Goal: Information Seeking & Learning: Learn about a topic

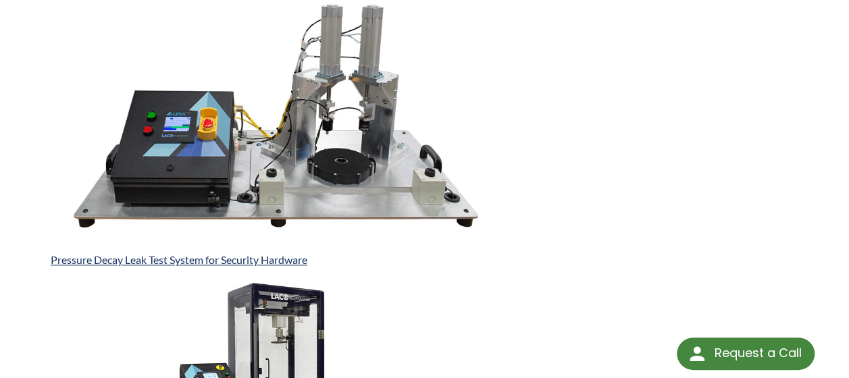
scroll to position [3274, 0]
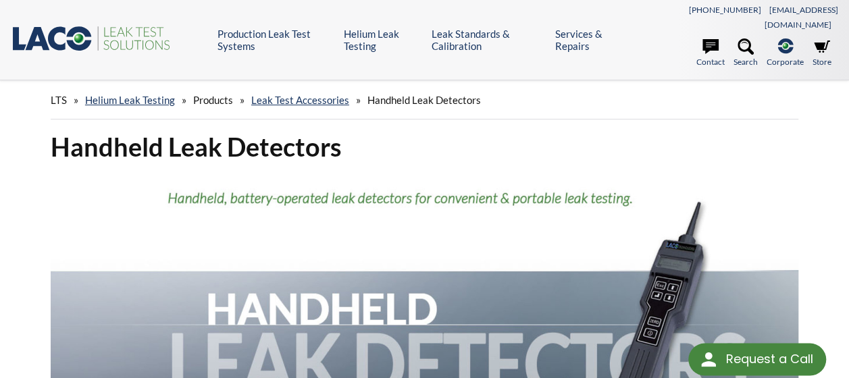
select select "Language Translate Widget"
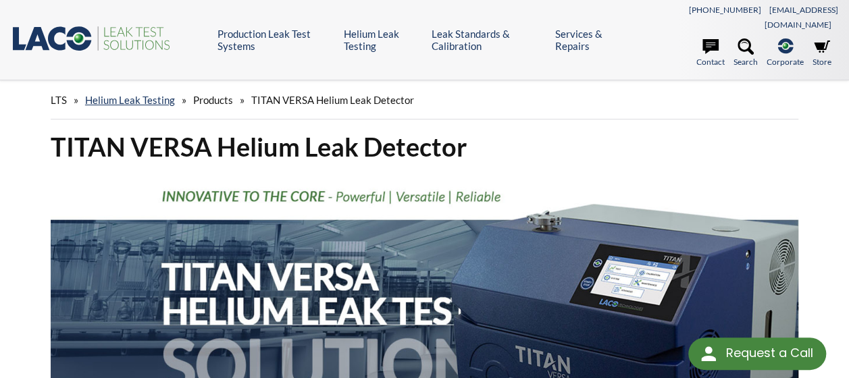
select select "Language Translate Widget"
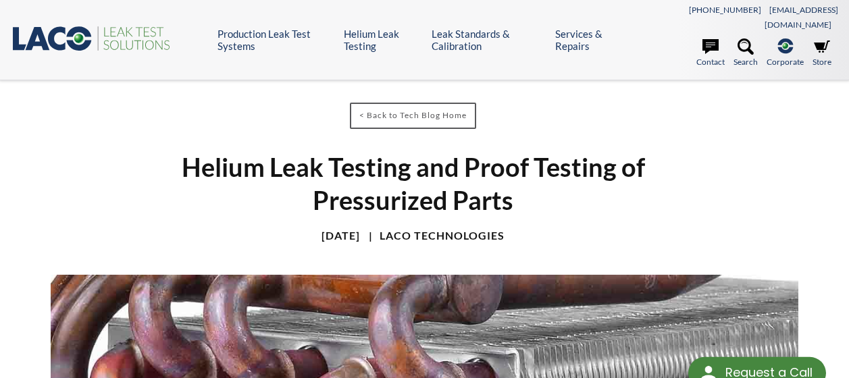
select select "Language Translate Widget"
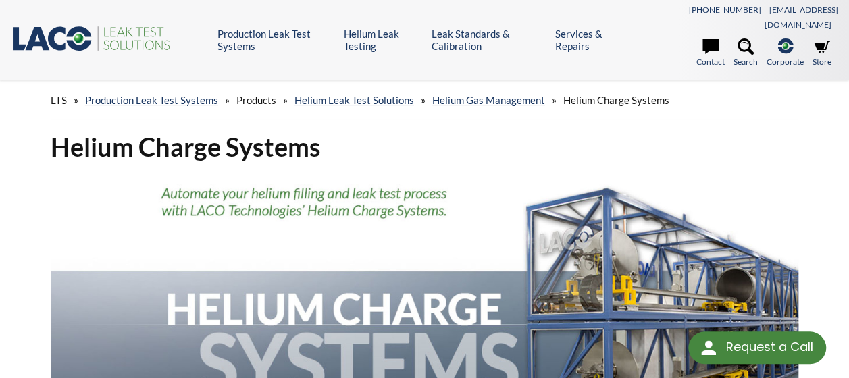
select select "Language Translate Widget"
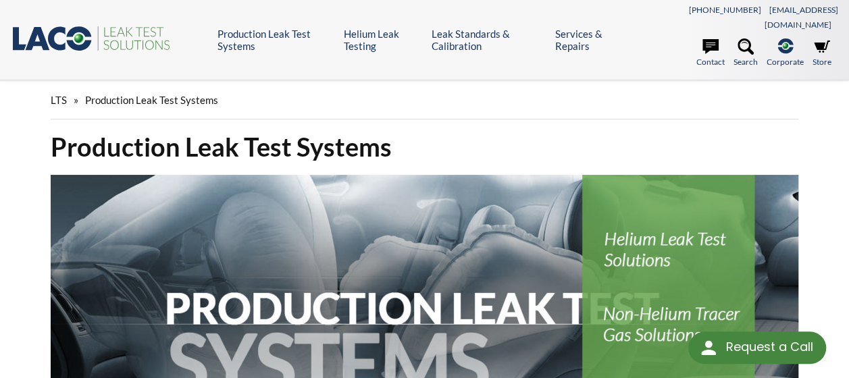
select select "Language Translate Widget"
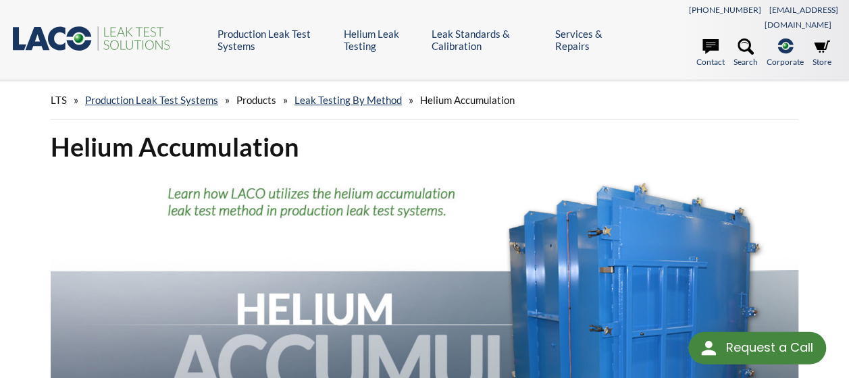
select select "Language Translate Widget"
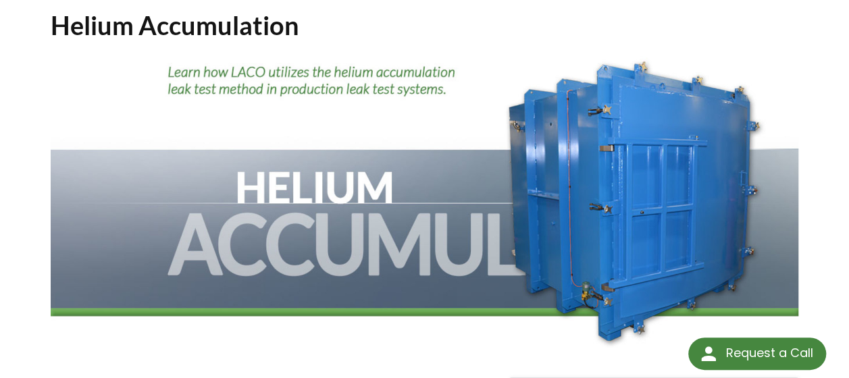
scroll to position [117, 0]
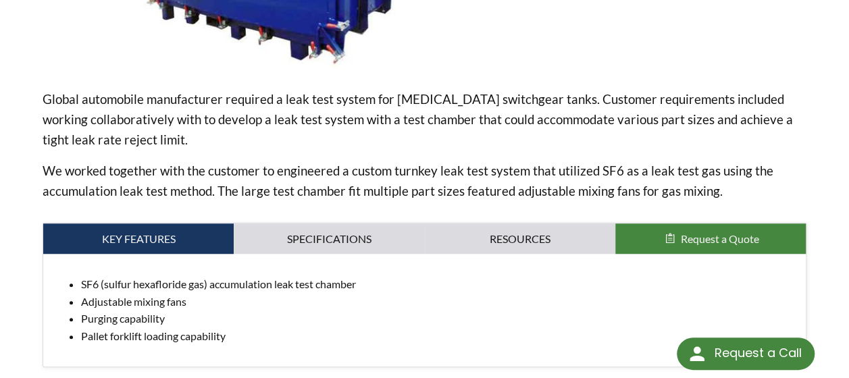
scroll to position [429, 0]
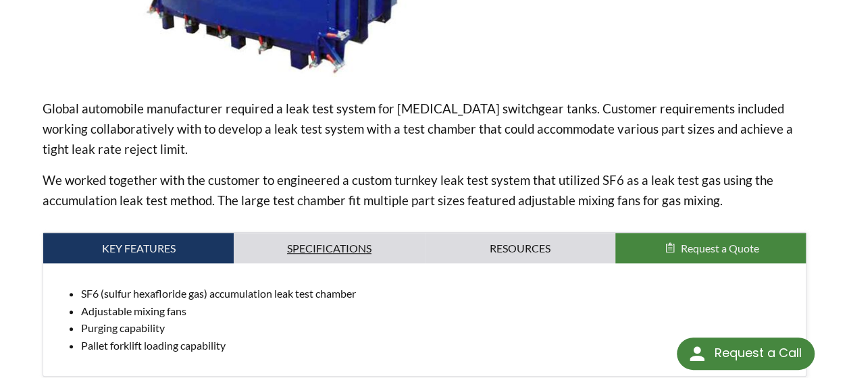
click at [370, 233] on link "Specifications" at bounding box center [329, 248] width 190 height 31
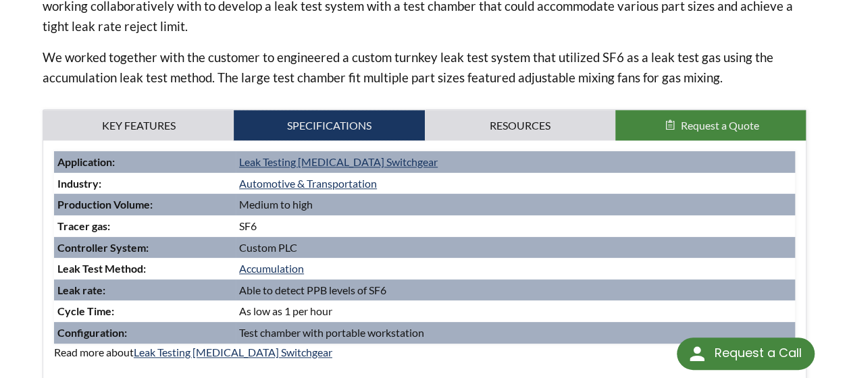
scroll to position [548, 0]
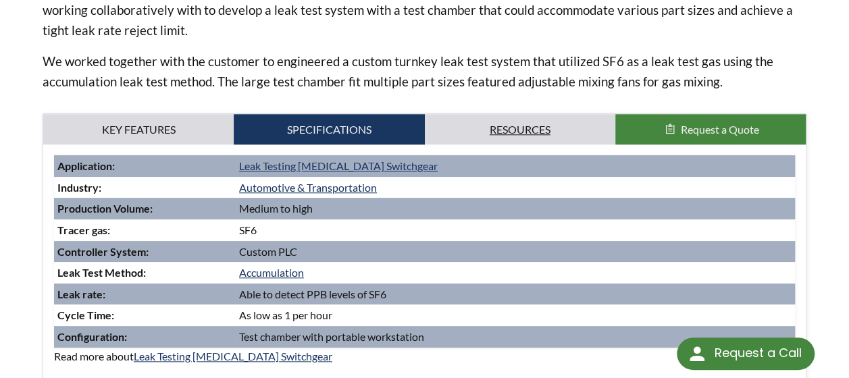
click at [548, 114] on link "Resources" at bounding box center [520, 129] width 190 height 31
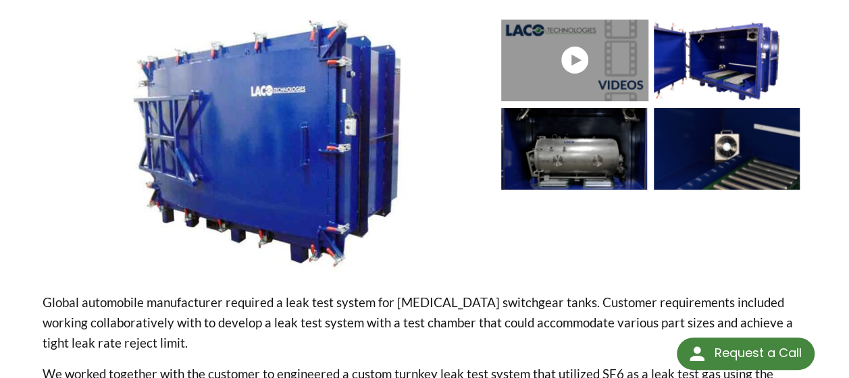
scroll to position [0, 0]
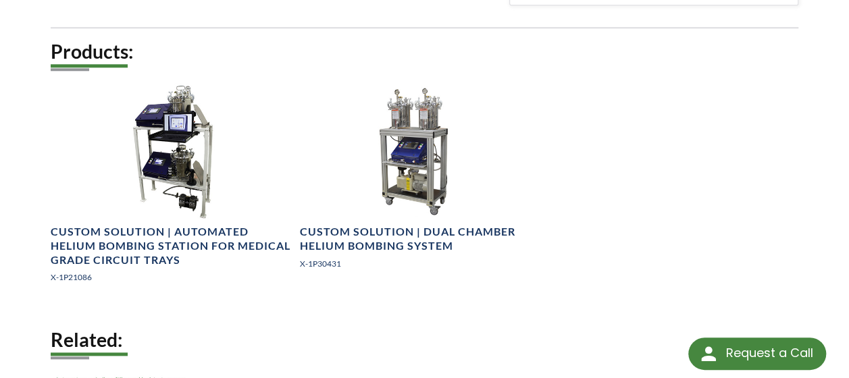
scroll to position [618, 0]
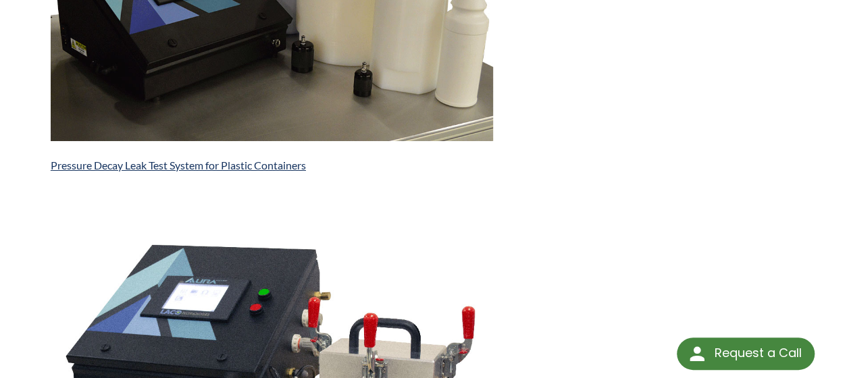
scroll to position [2487, 0]
